Goal: Information Seeking & Learning: Compare options

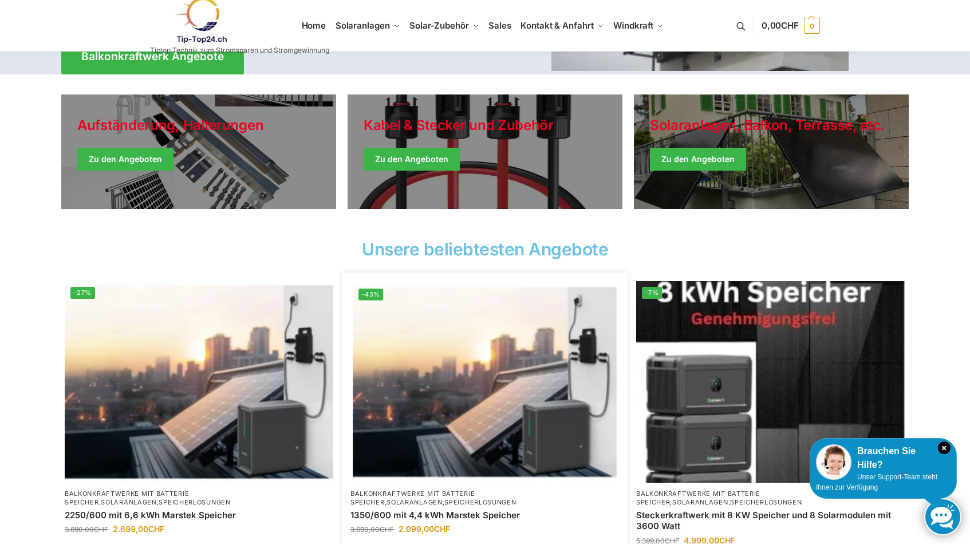
scroll to position [90, 0]
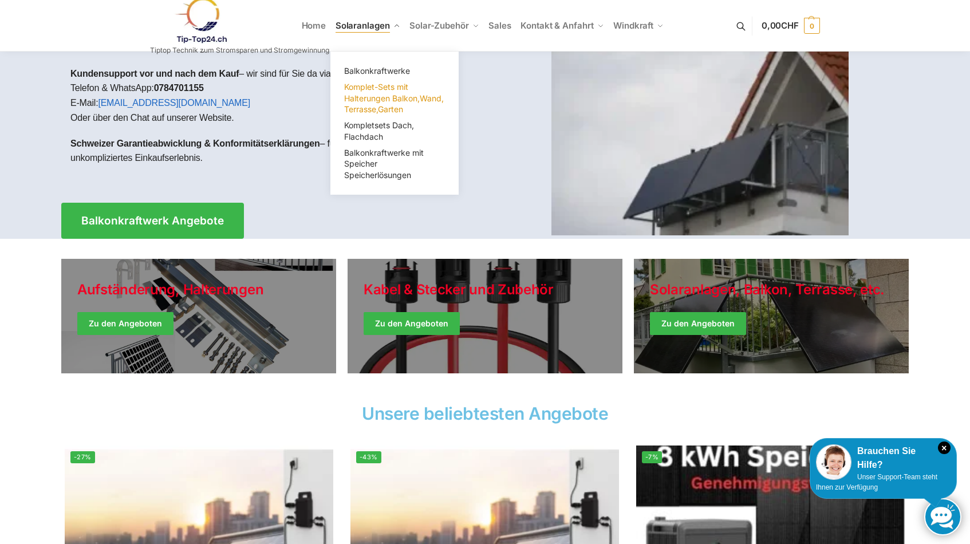
click at [366, 88] on span "Komplet-Sets mit Halterungen Balkon,Wand, Terrasse,Garten" at bounding box center [394, 98] width 100 height 32
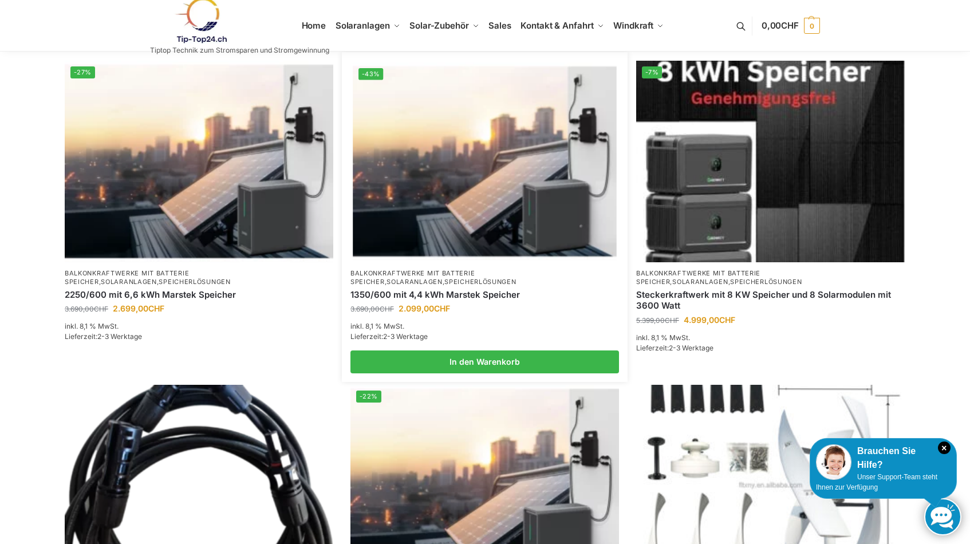
scroll to position [494, 0]
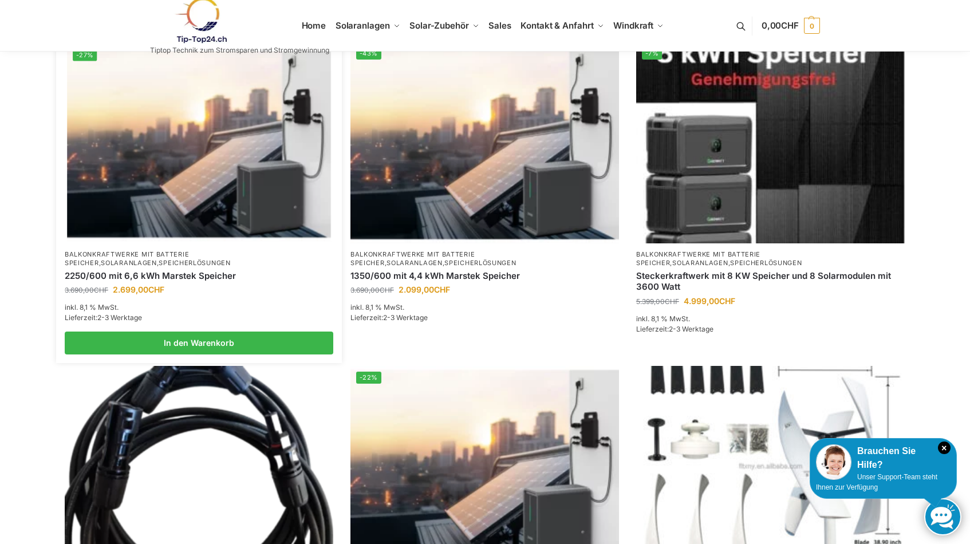
click at [227, 175] on img at bounding box center [198, 141] width 263 height 197
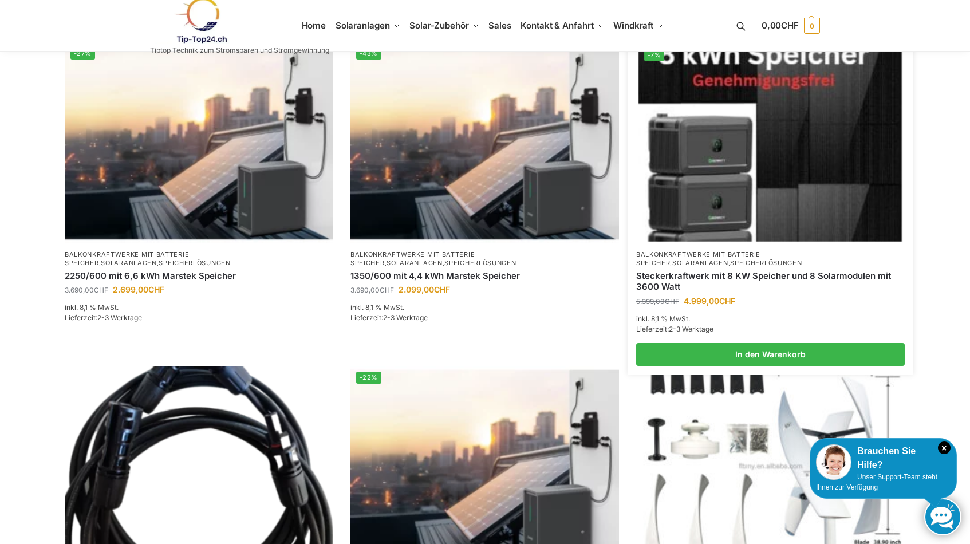
click at [735, 189] on img at bounding box center [769, 141] width 263 height 197
click at [762, 217] on img at bounding box center [769, 141] width 263 height 197
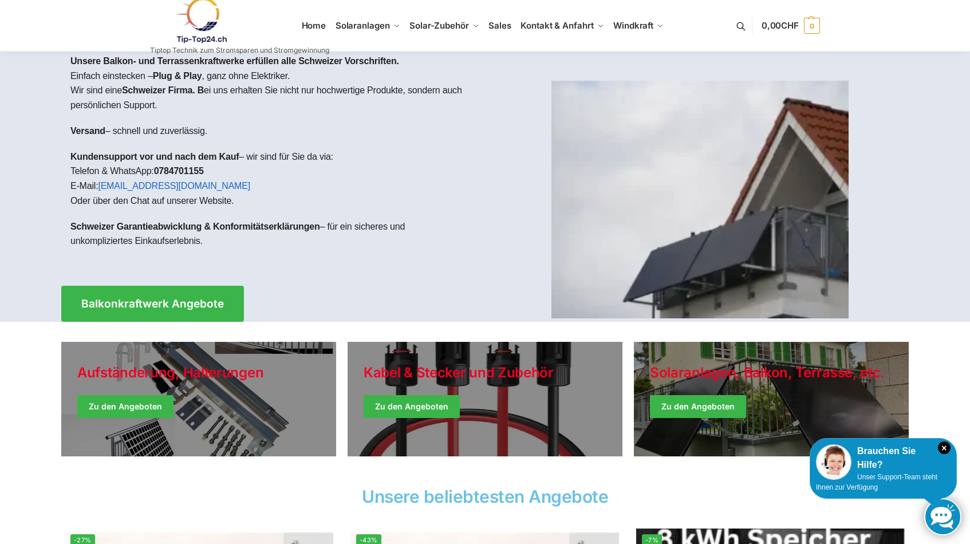
scroll to position [0, 0]
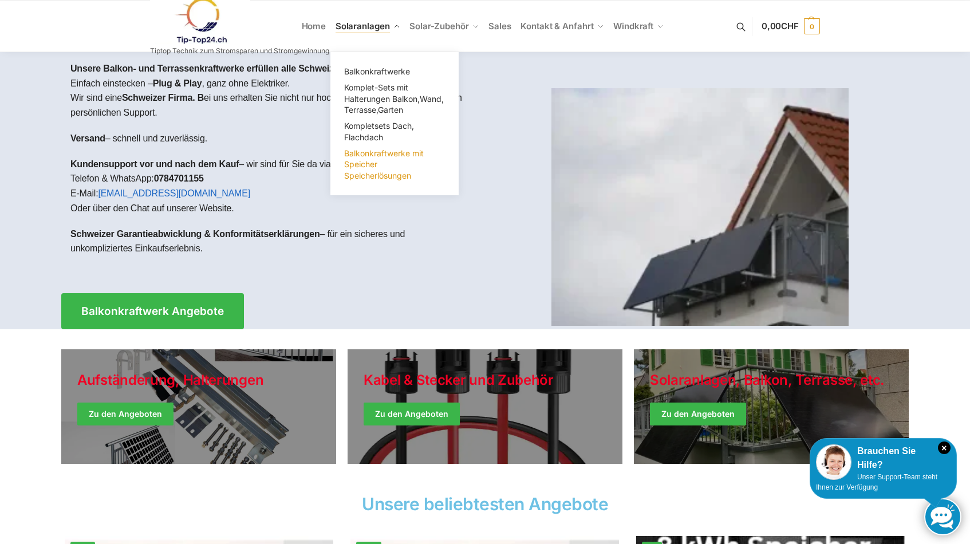
click at [399, 152] on span "Balkonkraftwerke mit Speicher Speicherlösungen" at bounding box center [384, 164] width 80 height 32
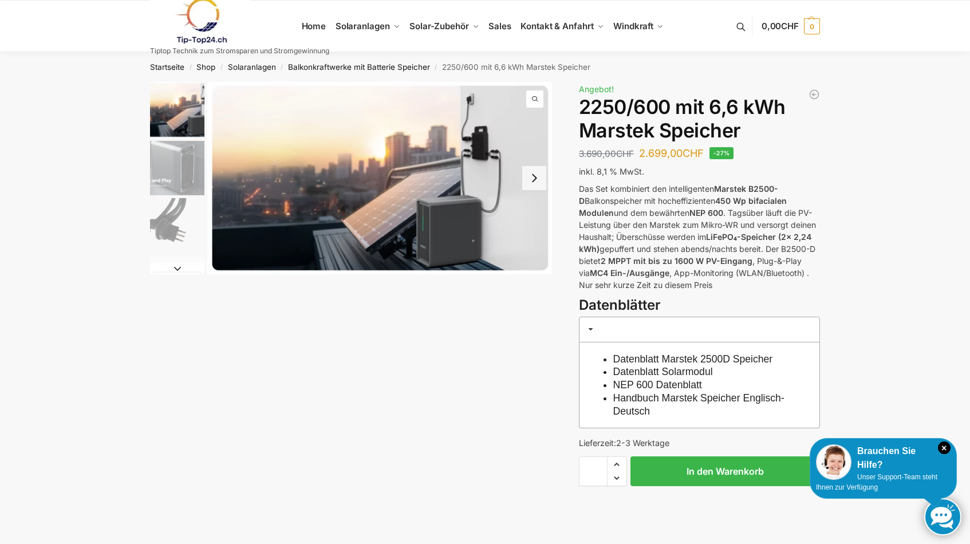
click at [192, 176] on img "2 / 9" at bounding box center [177, 168] width 54 height 54
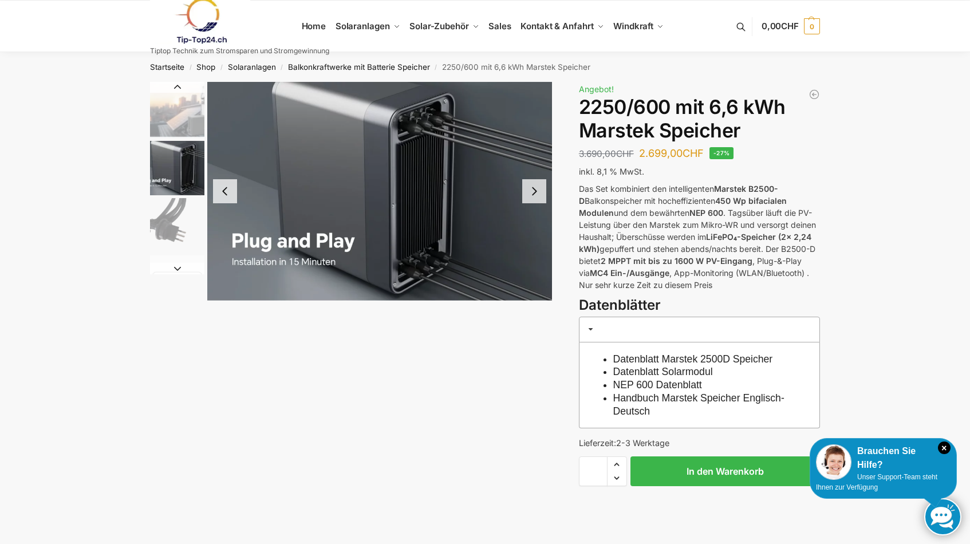
click at [187, 209] on img "3 / 9" at bounding box center [177, 225] width 54 height 54
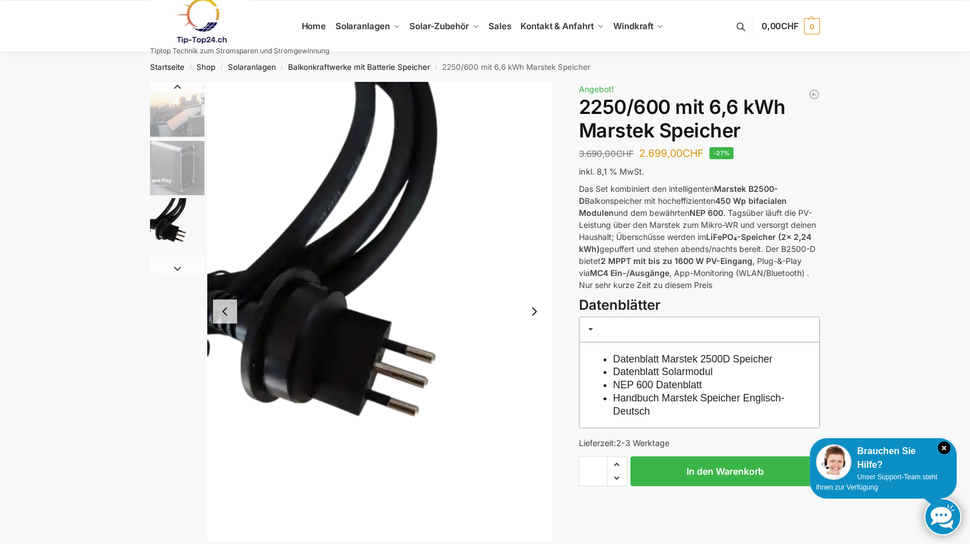
click at [182, 109] on img "1 / 9" at bounding box center [177, 110] width 54 height 56
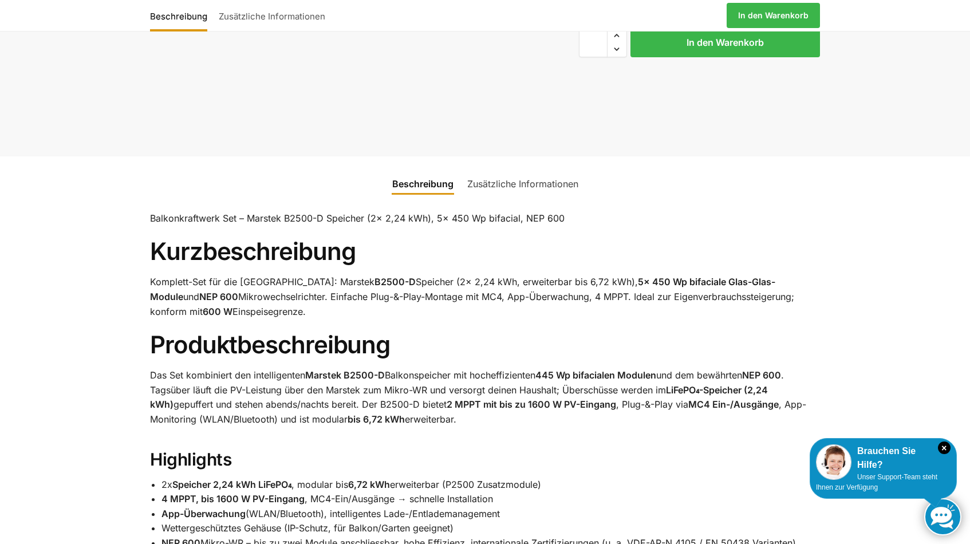
scroll to position [428, 1]
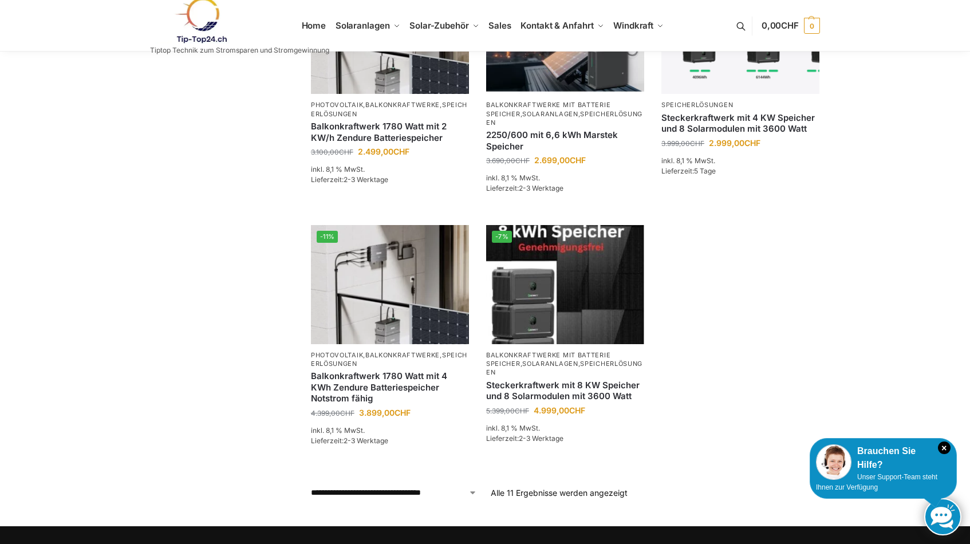
scroll to position [703, 0]
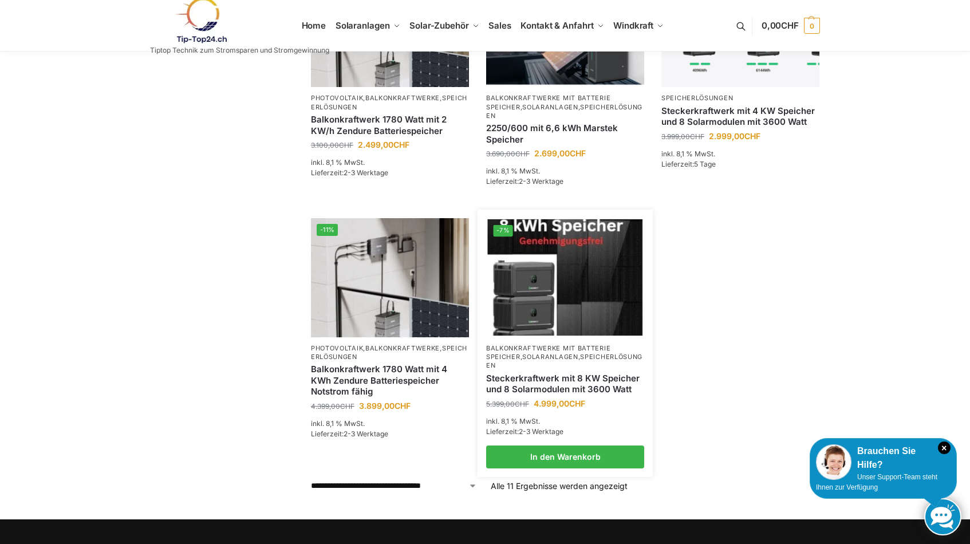
click at [611, 242] on img at bounding box center [564, 277] width 155 height 116
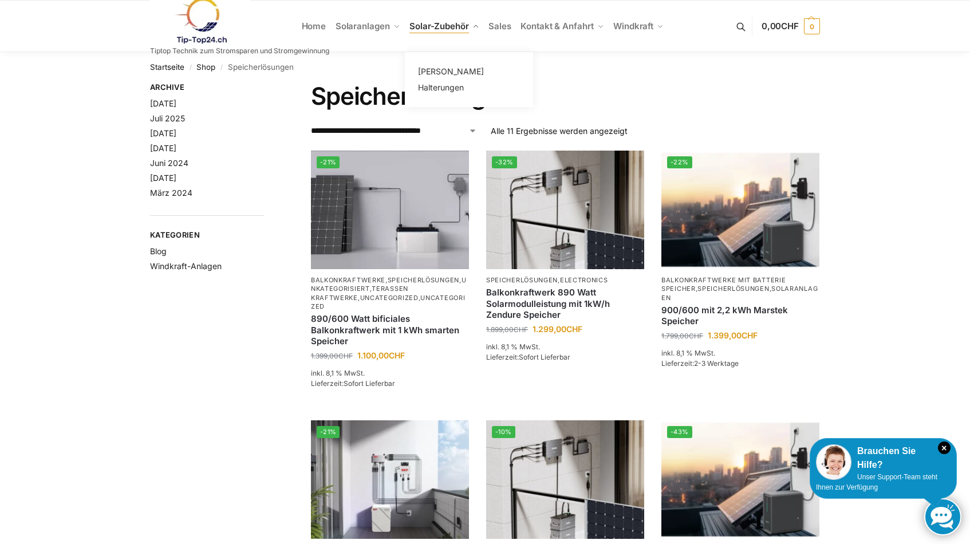
scroll to position [0, 0]
